Goal: Complete application form

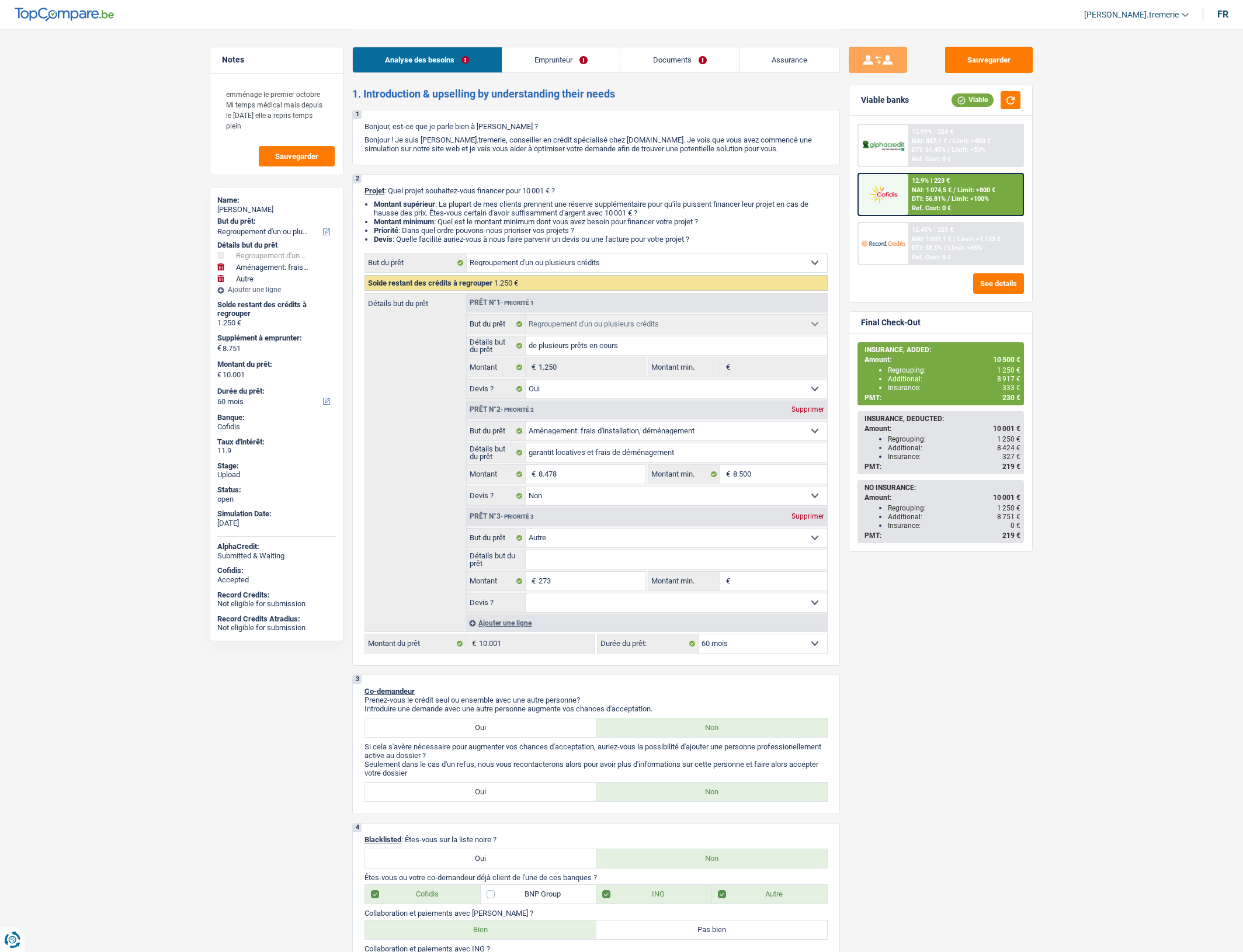
select select "refinancing"
select select "movingOrInstallation"
select select "other"
select select "60"
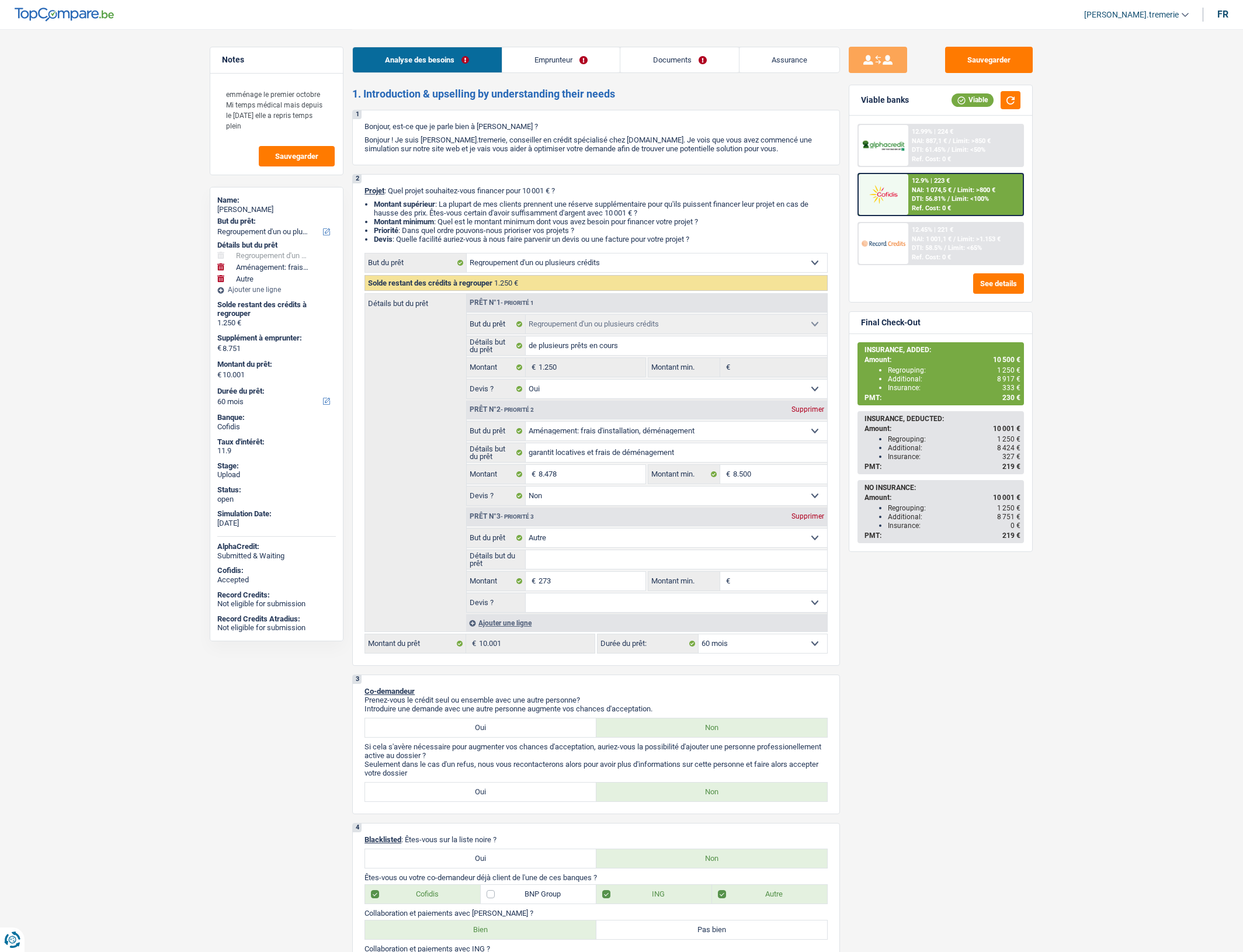
select select "refinancing"
select select "yes"
select select "movingOrInstallation"
select select "false"
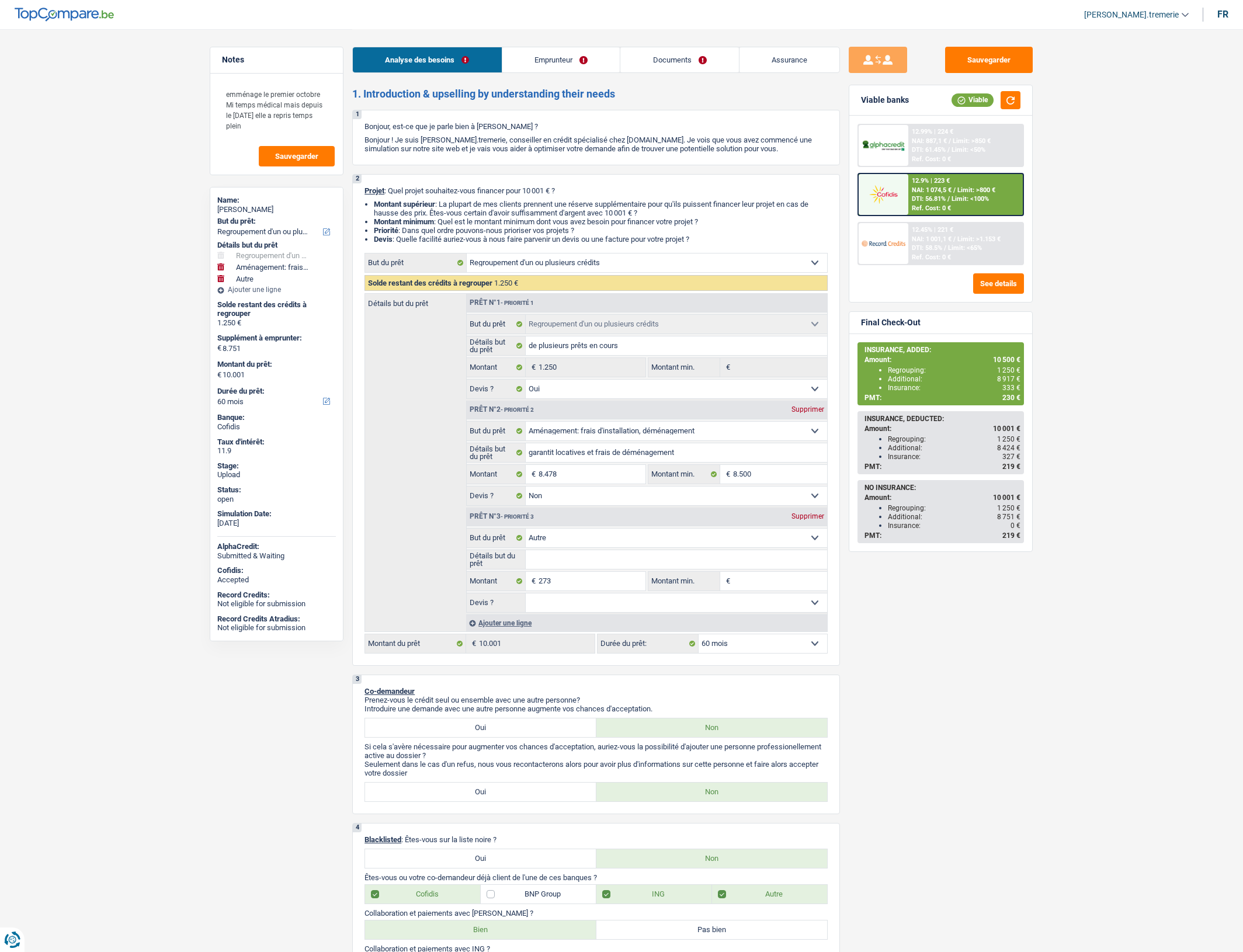
select select "other"
select select "60"
select select "privateEmployee"
select select "familyAllowances"
select select "netSalary"
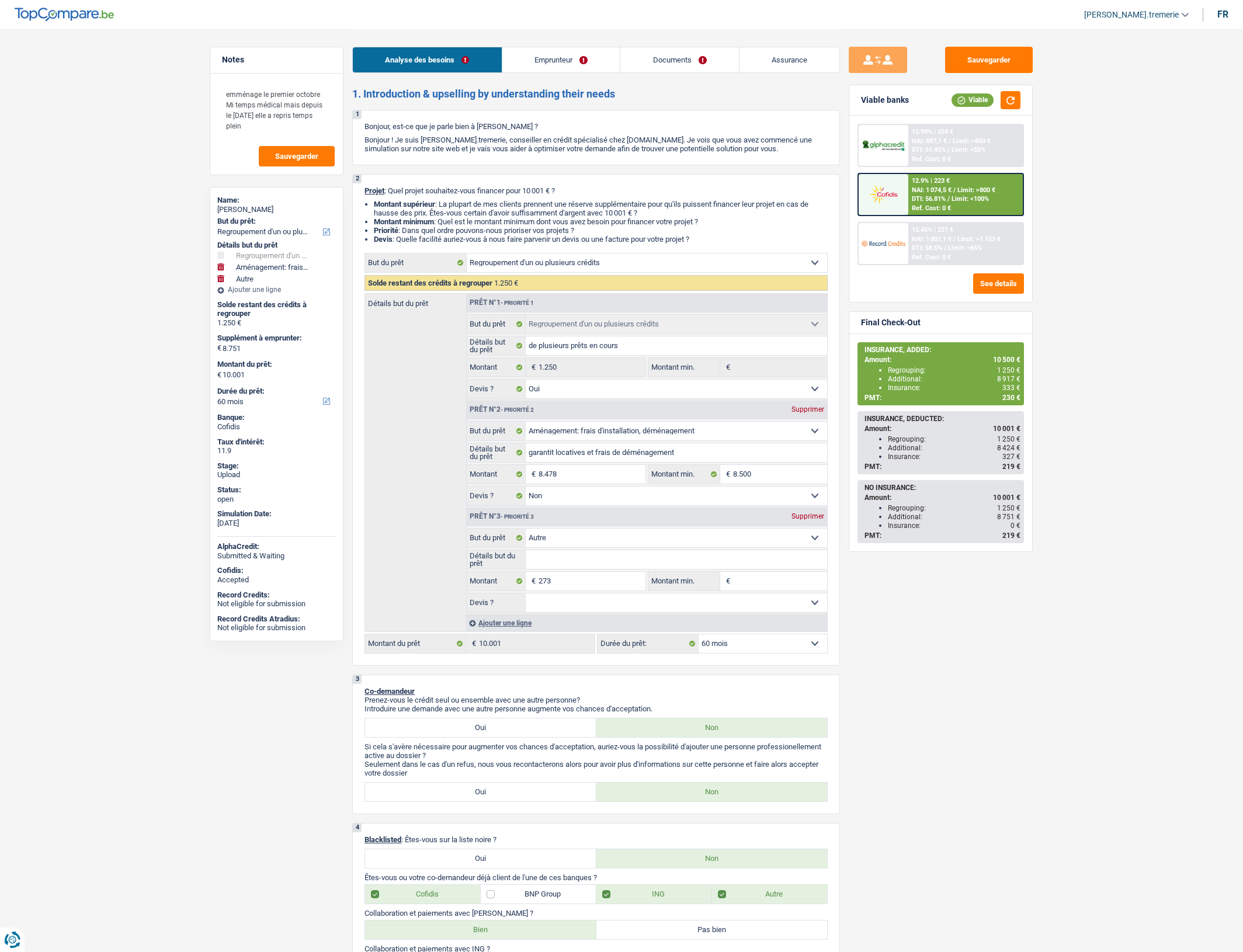
select select "mealVouchers"
select select "mutualityIndemnity"
select select "rents"
select select "cardOrCredit"
select select "personalLoan"
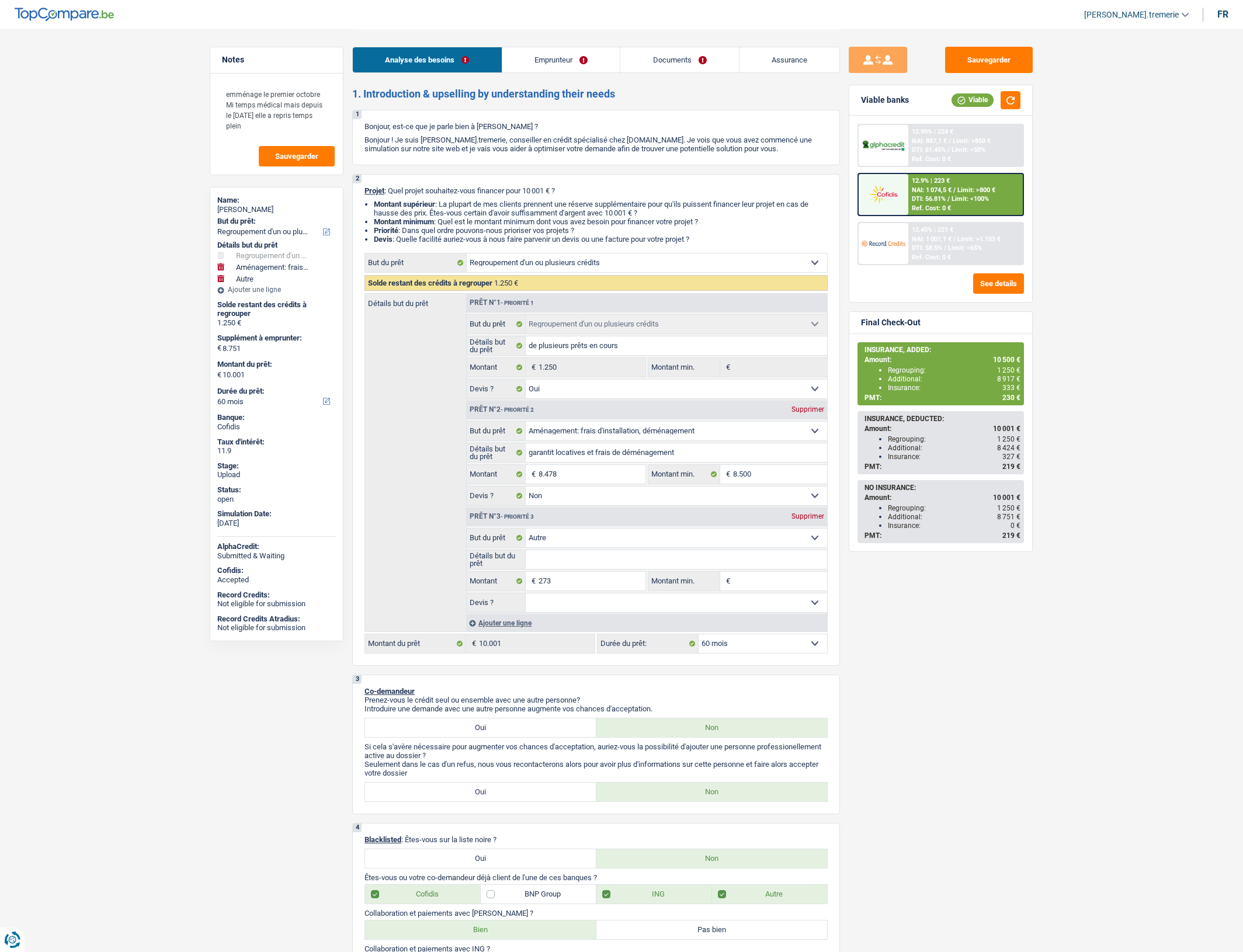
select select "other"
select select "48"
select select "refinancing"
select select "yes"
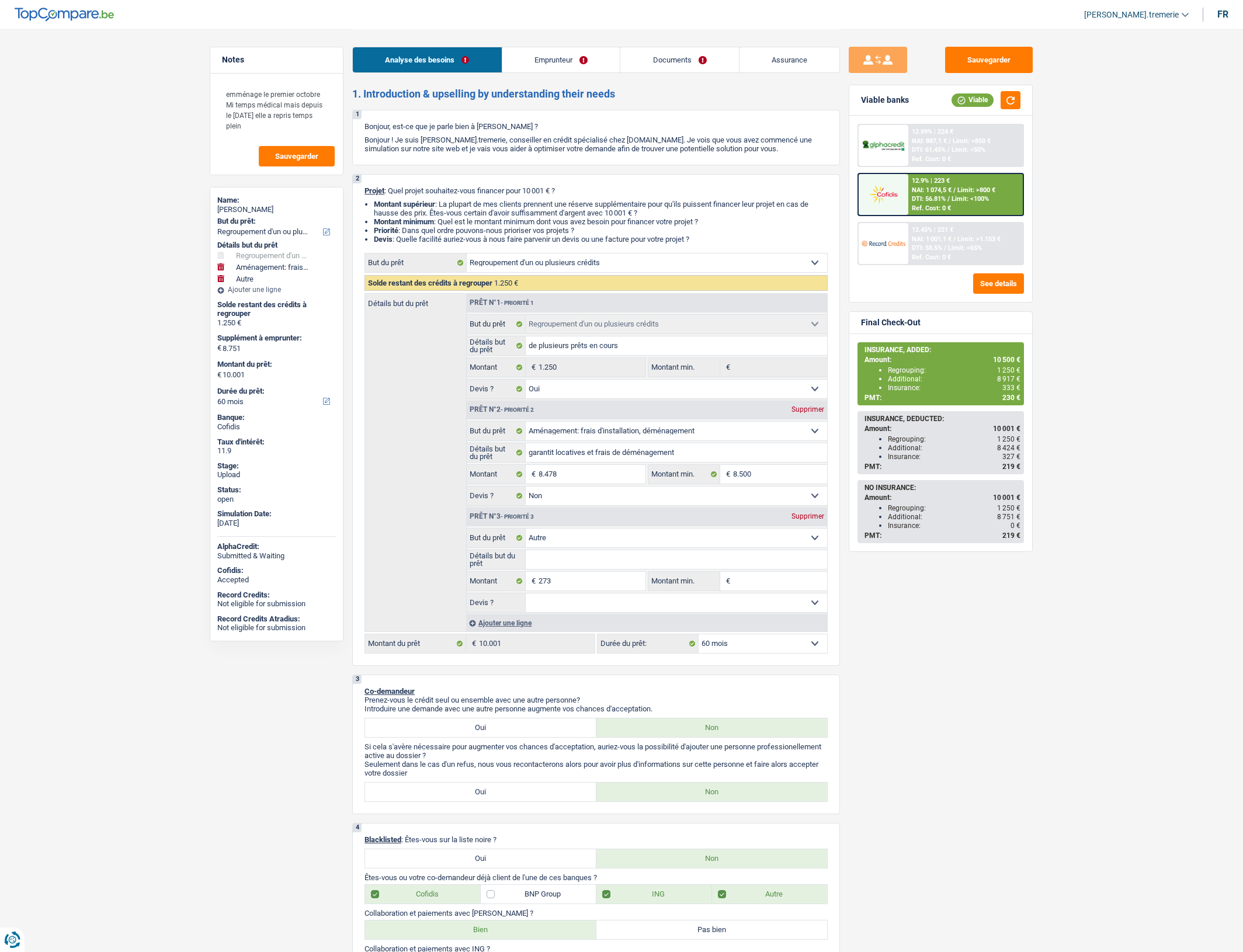
select select "movingOrInstallation"
select select "false"
select select "other"
select select "60"
select select "rents"
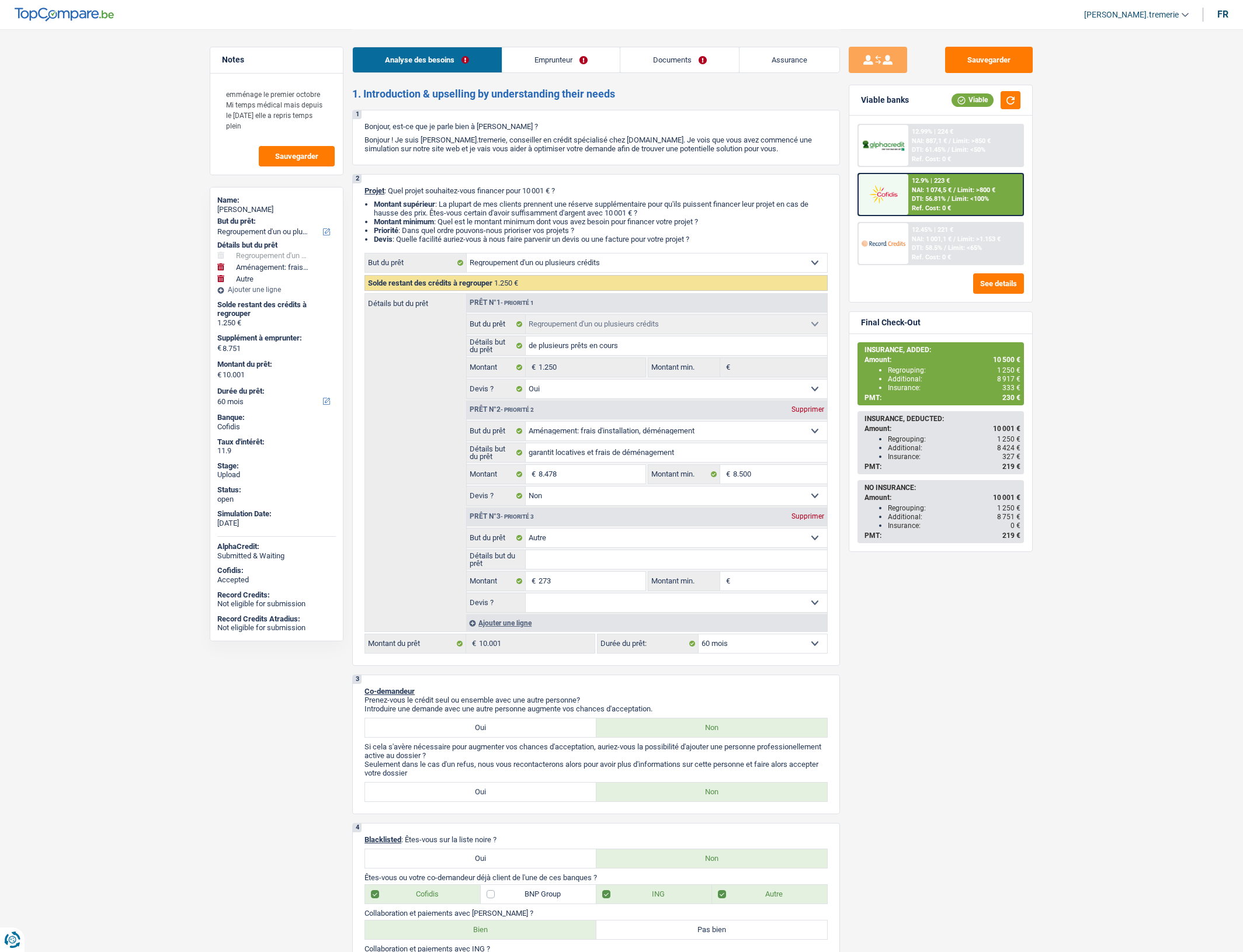
select select "BE"
select select "cardOrCredit"
select select "personalLoan"
select select "other"
select select "48"
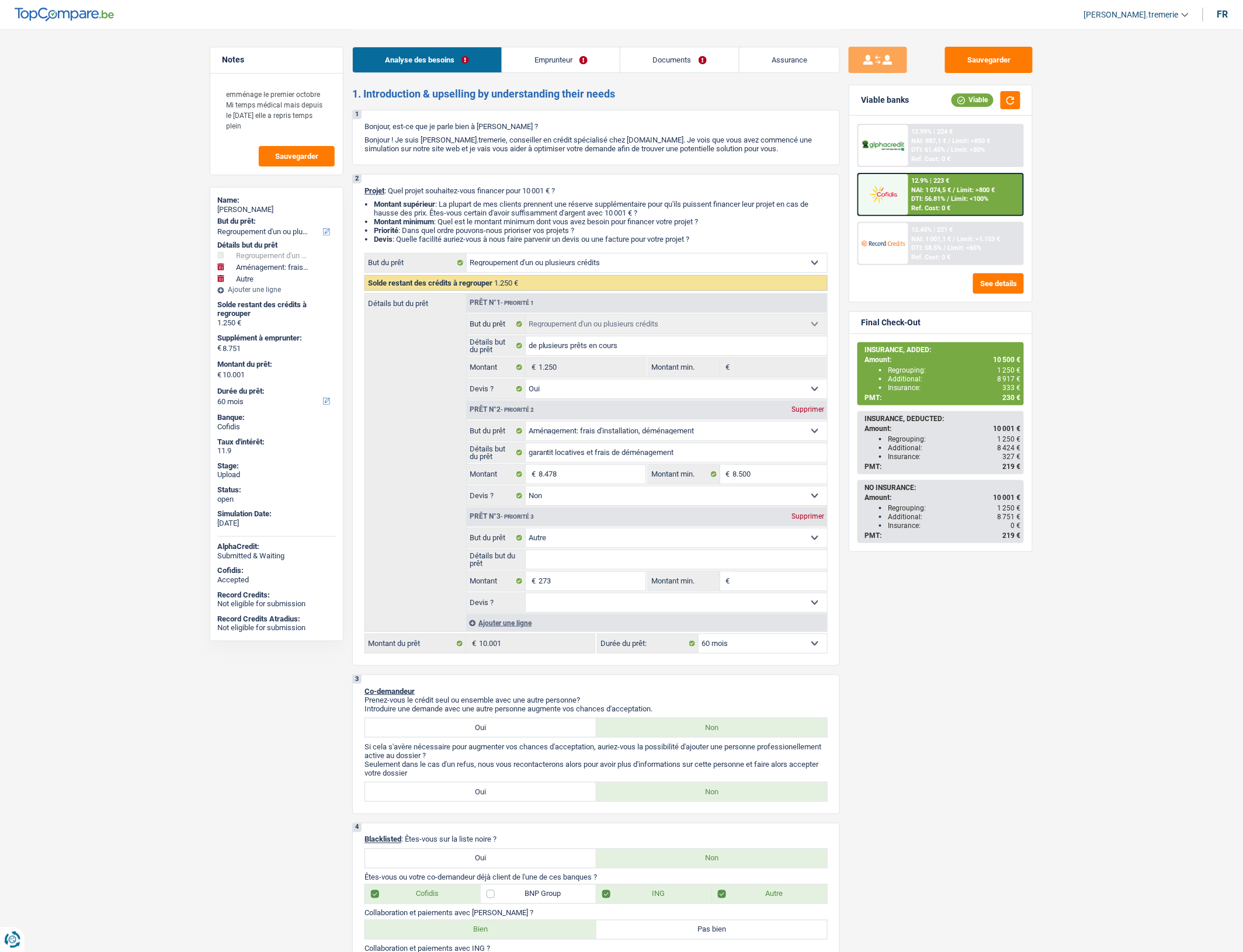
click at [542, 65] on link "Emprunteur" at bounding box center [561, 60] width 118 height 25
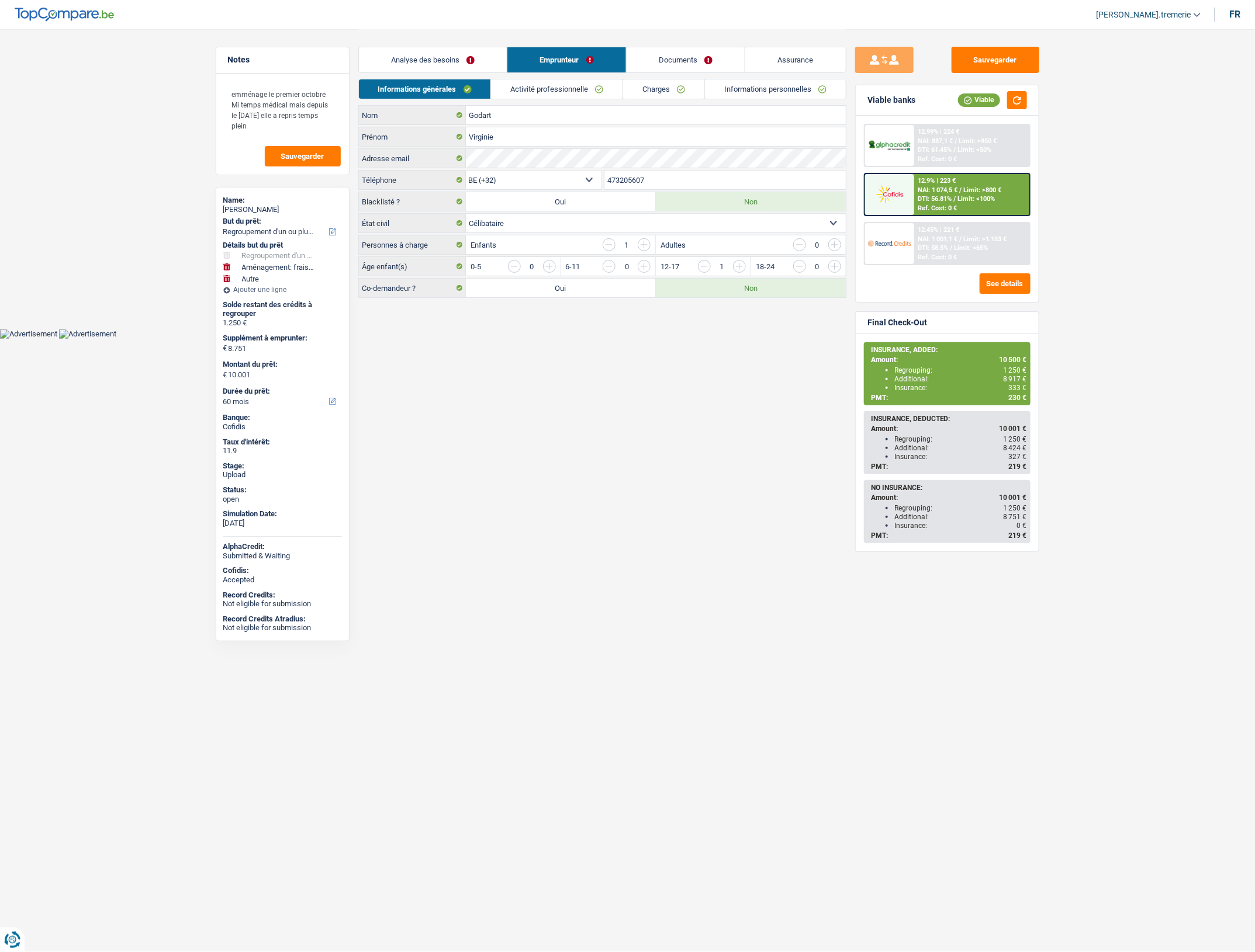
click at [655, 86] on link "Charges" at bounding box center [663, 89] width 81 height 19
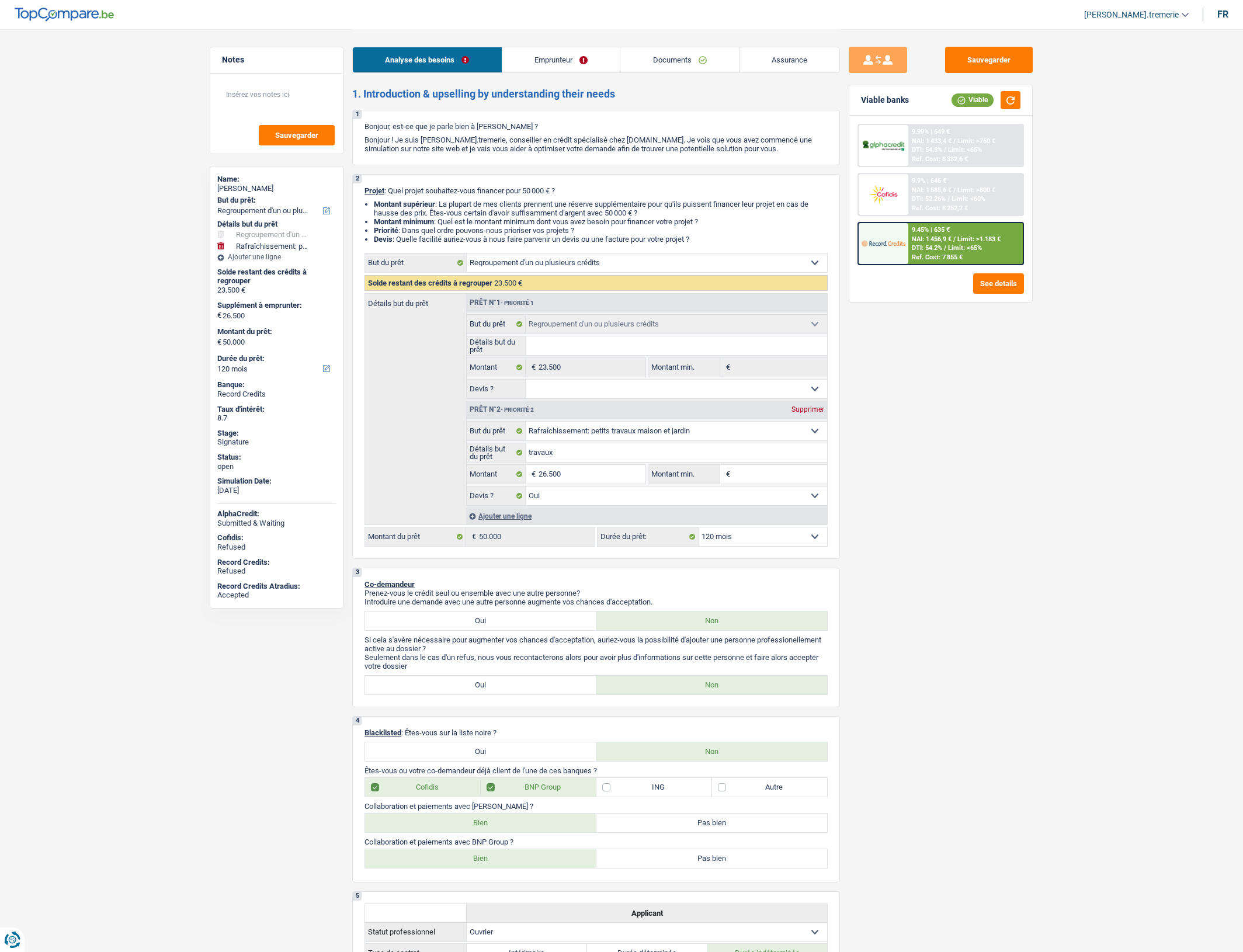
select select "refinancing"
select select "houseOrGarden"
select select "120"
select select "refinancing"
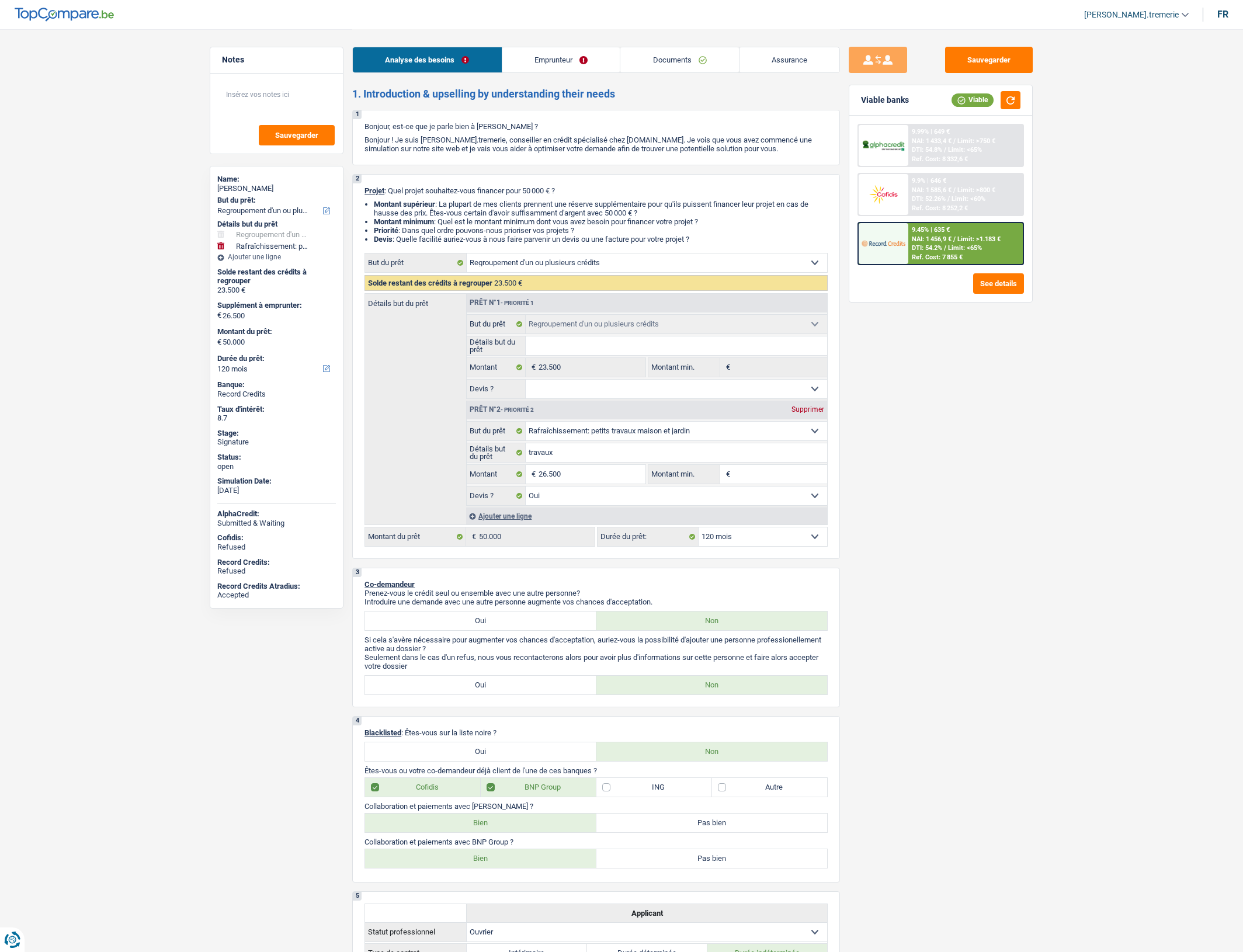
select select "refinancing"
select select "houseOrGarden"
select select "yes"
select select "120"
select select "worker"
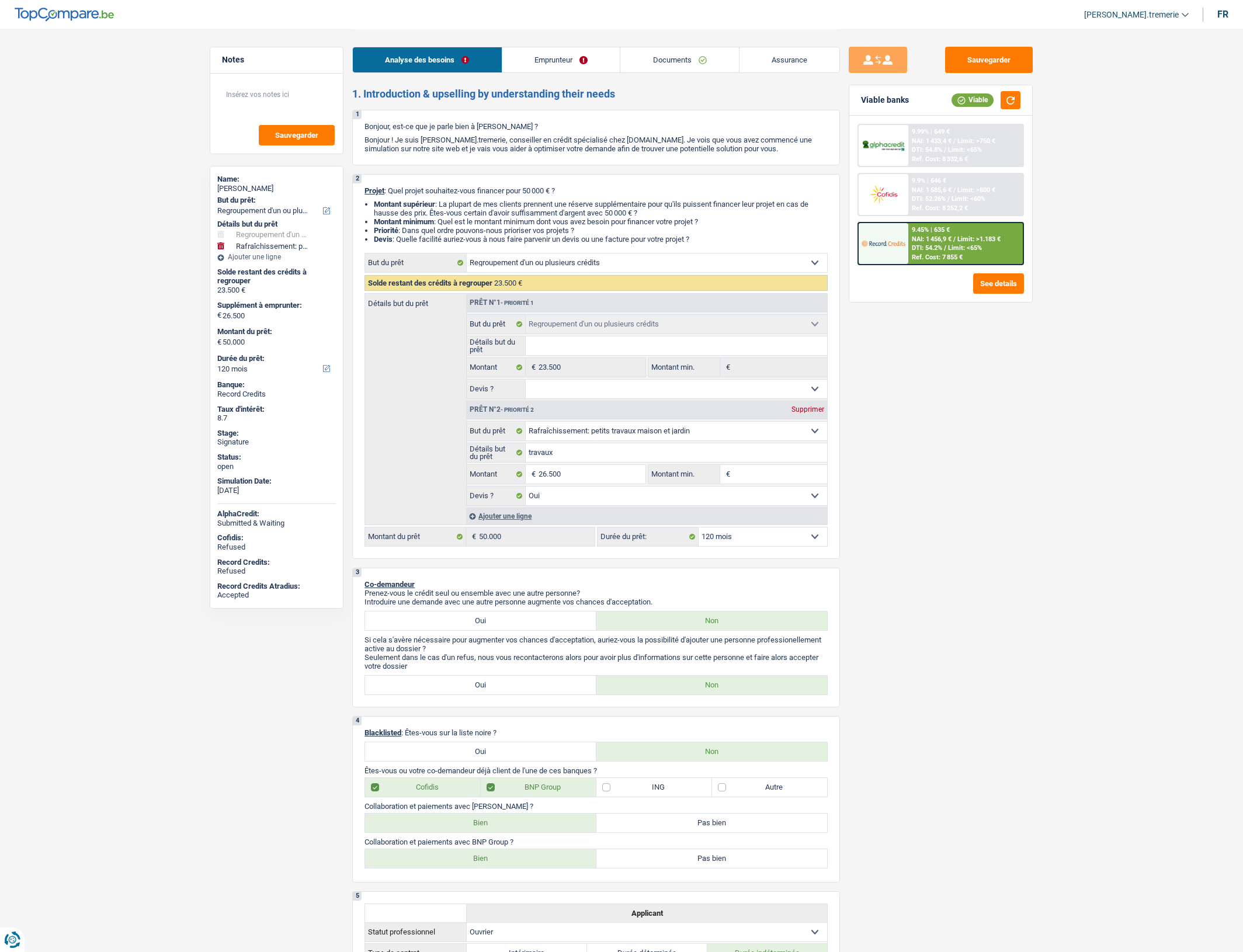
select select "netSalary"
select select "mealVouchers"
select select "familyAllowances"
select select "ownerWithMortgage"
select select "carLoan"
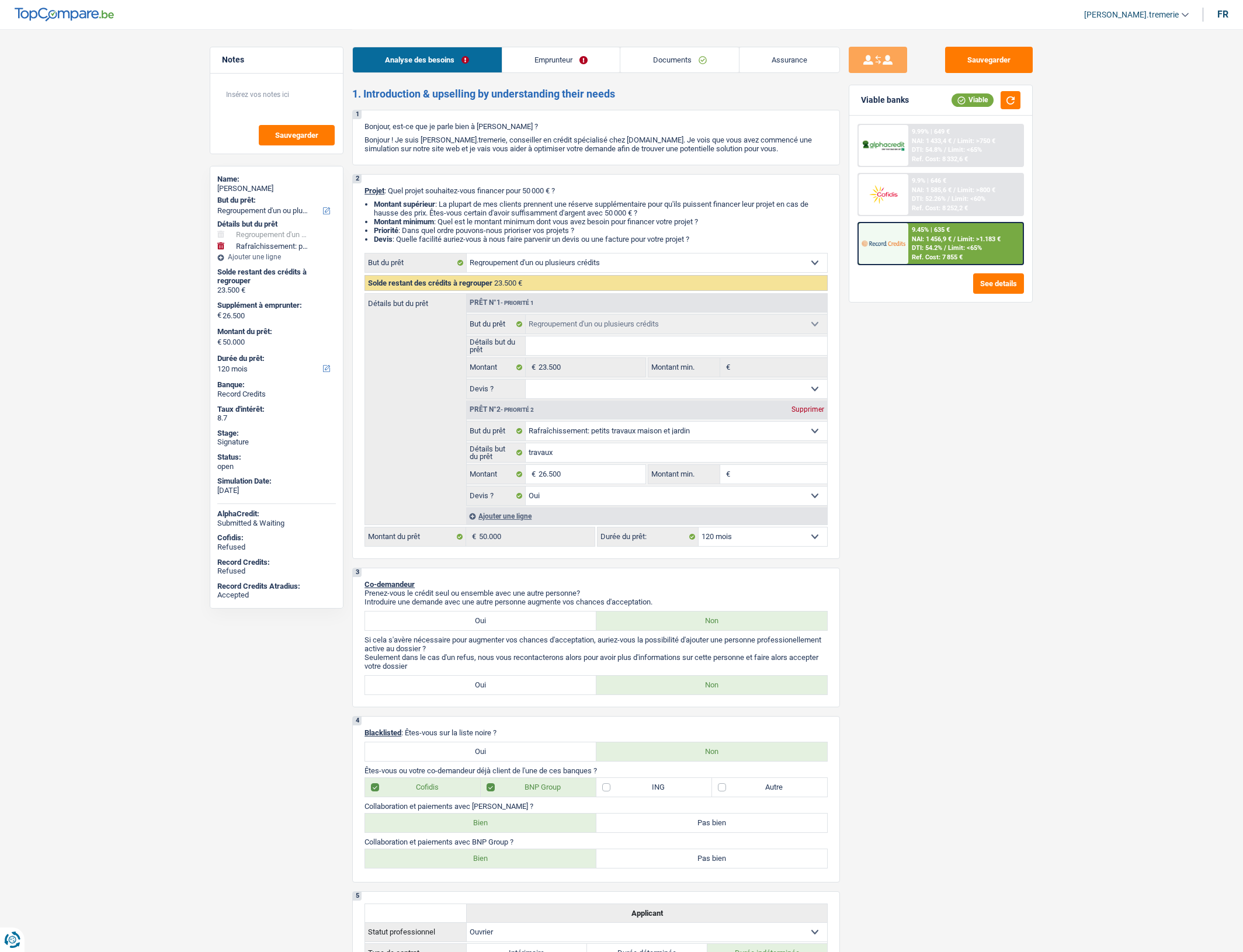
select select "60"
select select "cardOrCredit"
select select "mortgage"
select select "300"
select select "mortgage"
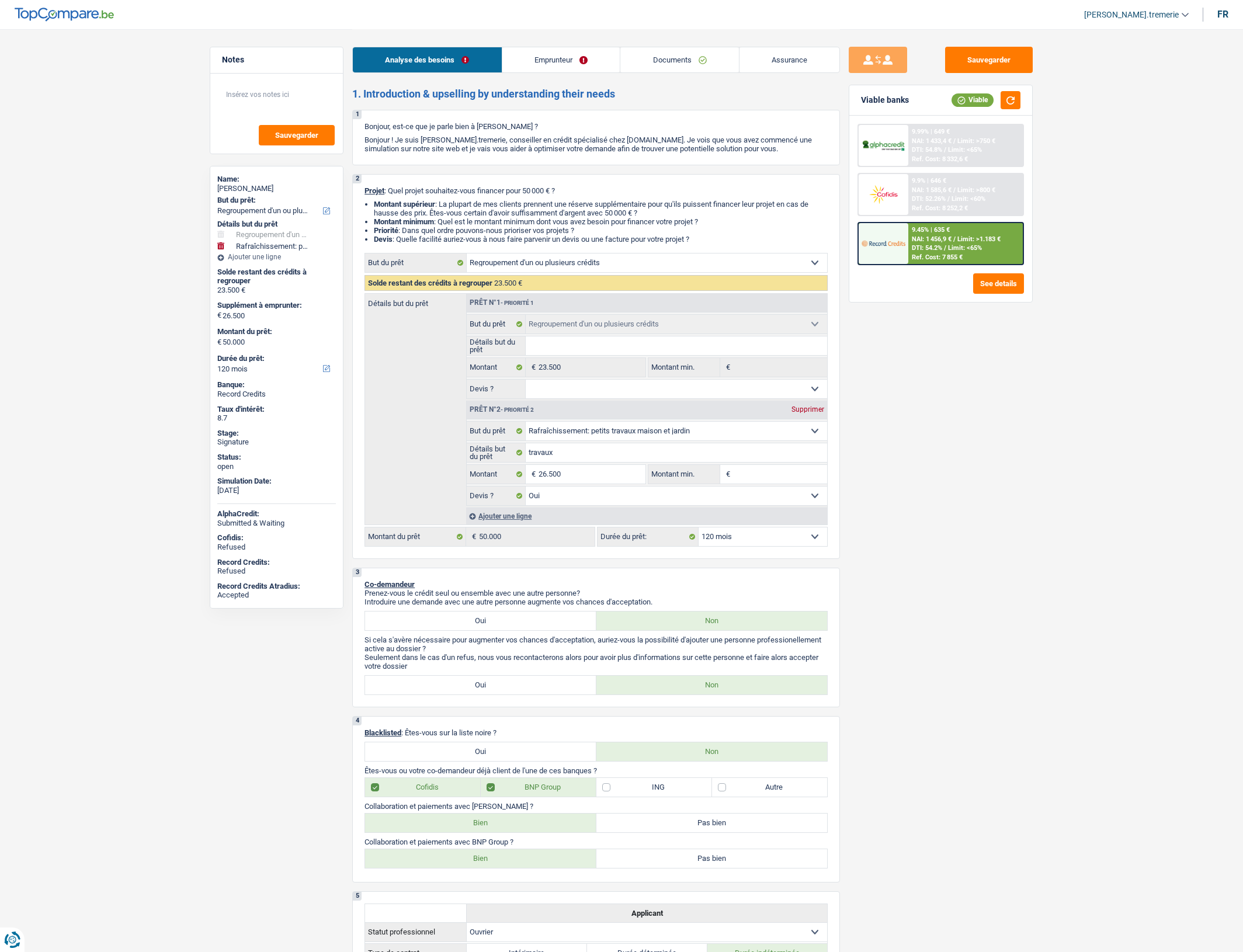
select select "240"
select select "refinancing"
select select "houseOrGarden"
select select "yes"
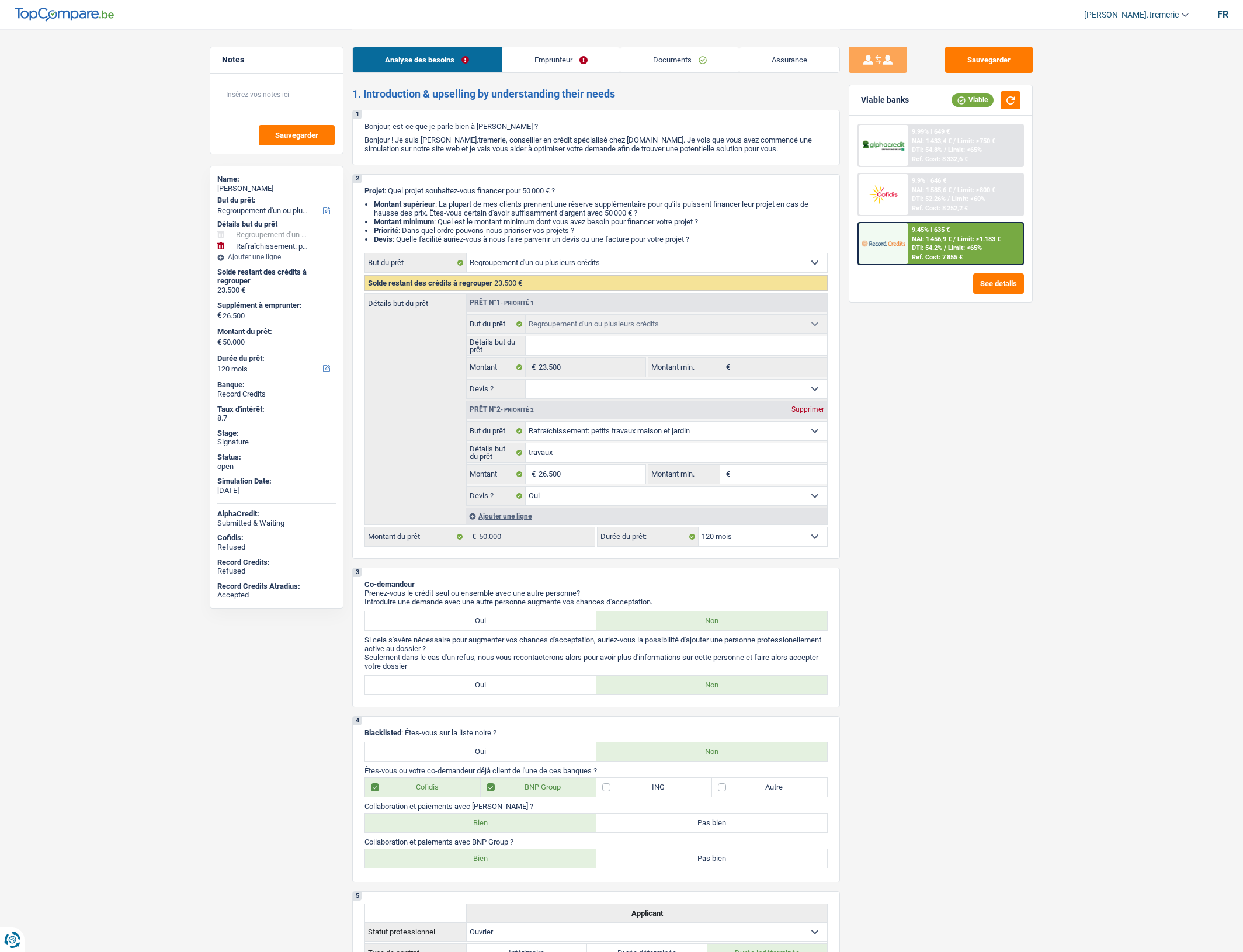
select select "120"
